Goal: Find specific page/section: Find specific page/section

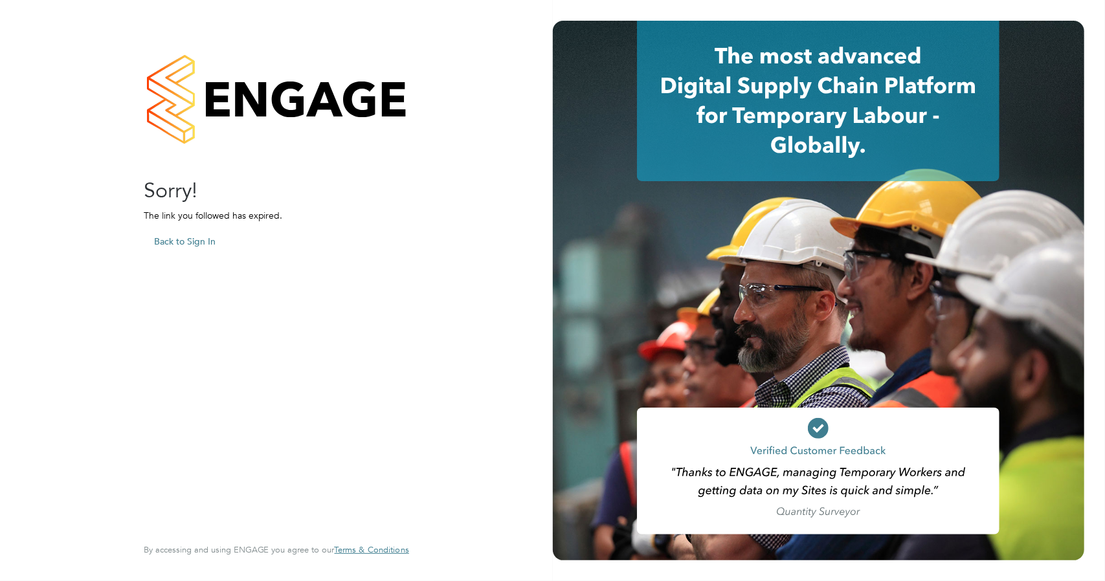
click at [185, 239] on button "Back to Sign In" at bounding box center [185, 241] width 82 height 21
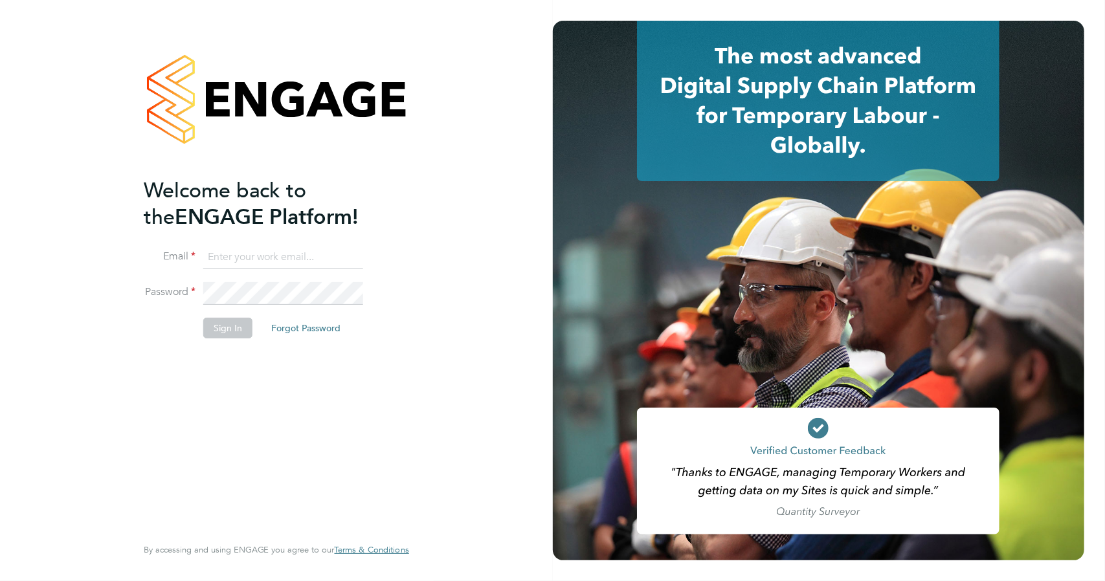
click at [225, 254] on input at bounding box center [283, 257] width 160 height 23
type input "turkislaw@gmail.com"
click at [242, 318] on button "Sign In" at bounding box center [227, 328] width 49 height 21
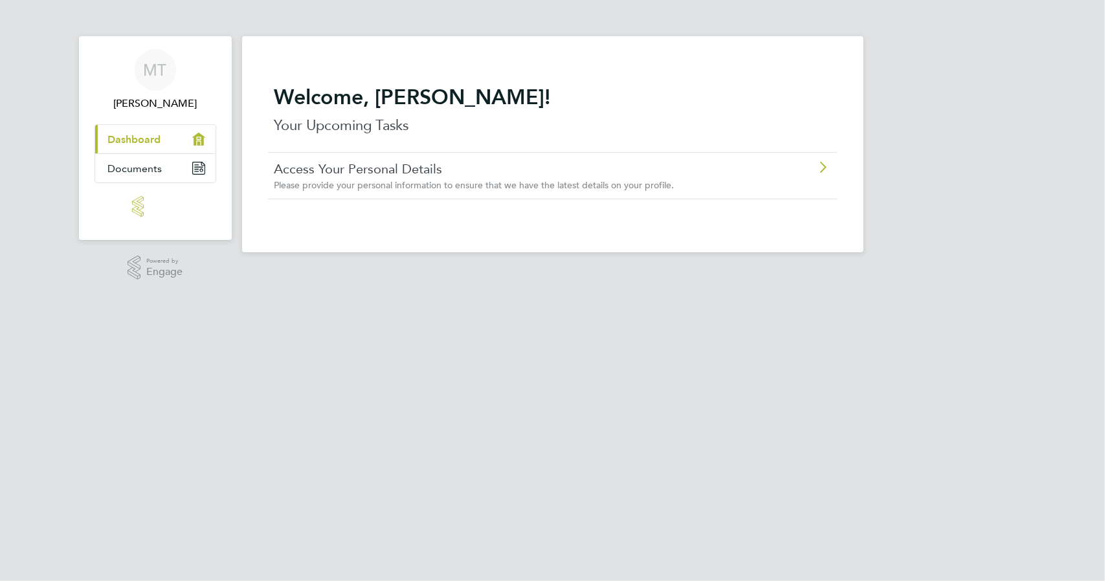
click at [456, 168] on link "Access Your Personal Details" at bounding box center [516, 169] width 484 height 17
click at [363, 126] on p "Your Upcoming Tasks" at bounding box center [552, 125] width 557 height 21
click at [165, 170] on link "Documents" at bounding box center [155, 168] width 120 height 28
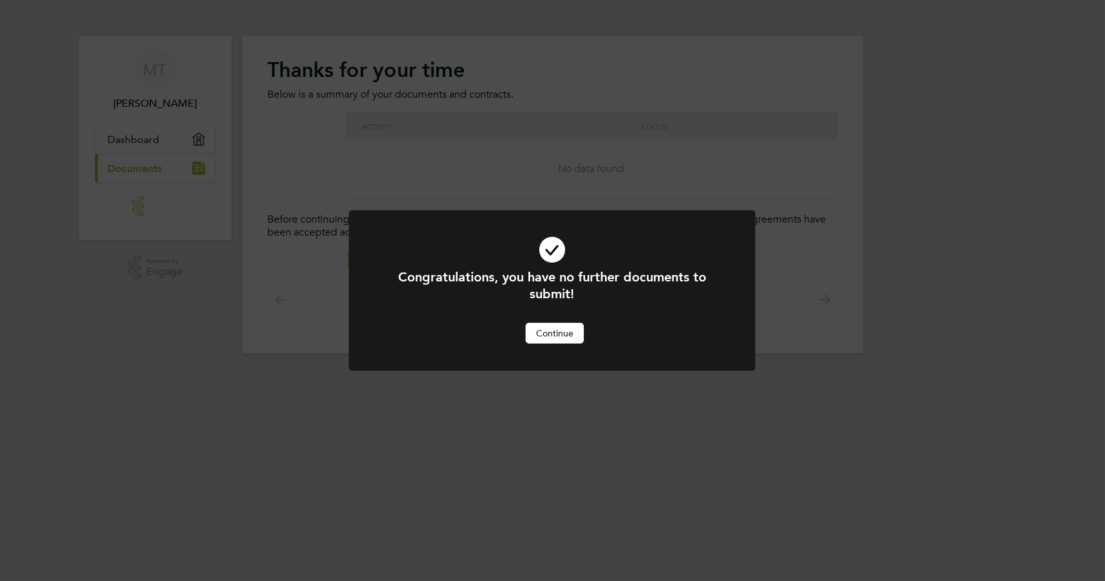
click at [574, 337] on button "Continue" at bounding box center [555, 333] width 58 height 21
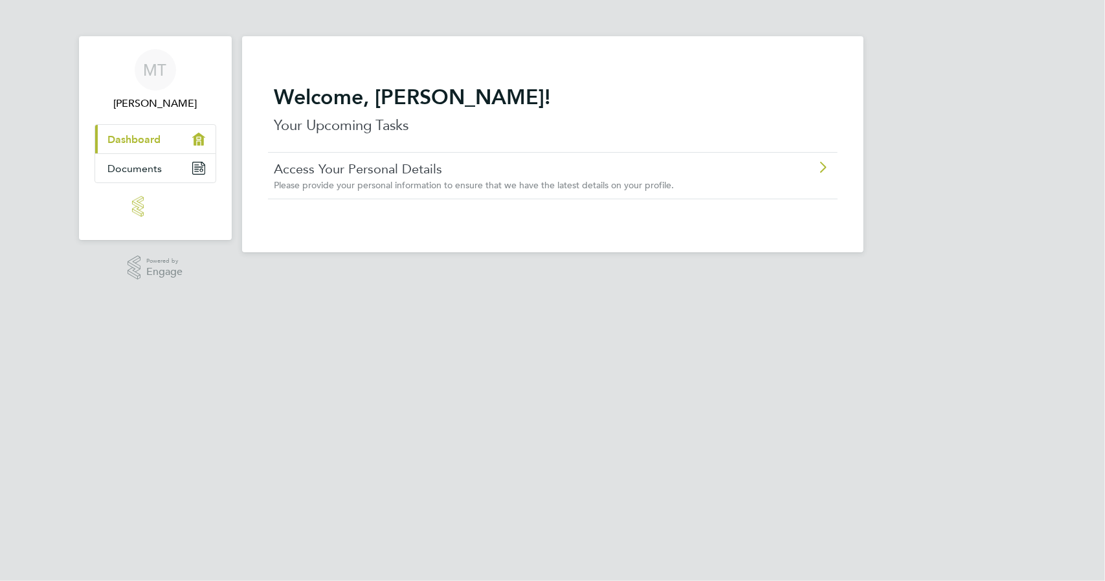
click at [141, 202] on img "Main navigation" at bounding box center [155, 206] width 47 height 21
click at [180, 87] on link "MT Marcin Turek" at bounding box center [156, 80] width 122 height 62
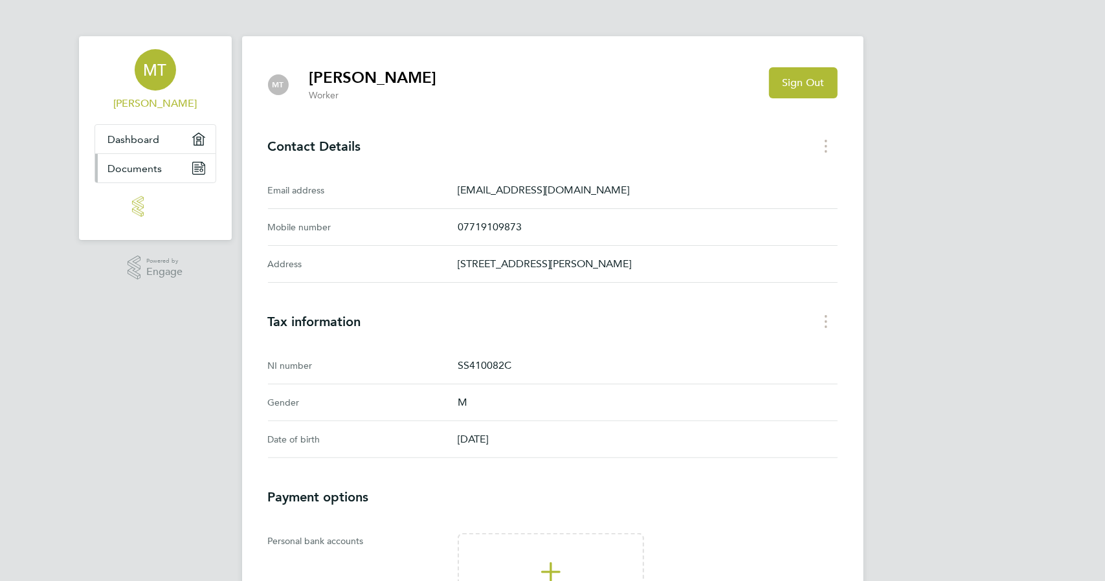
click at [155, 170] on span "Documents" at bounding box center [135, 168] width 54 height 12
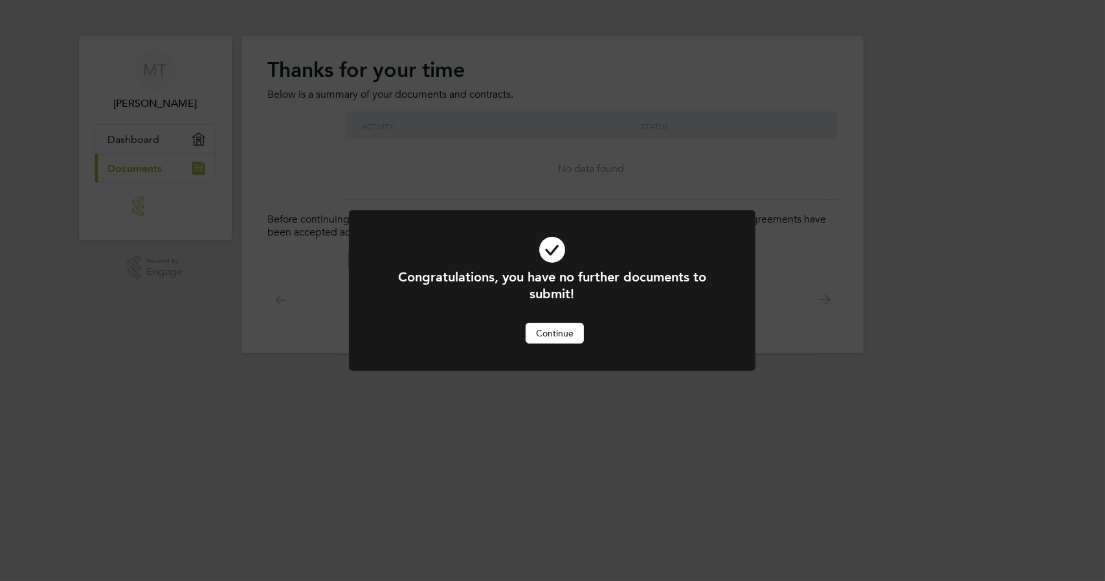
click at [570, 328] on button "Continue" at bounding box center [555, 333] width 58 height 21
